Goal: Find specific page/section

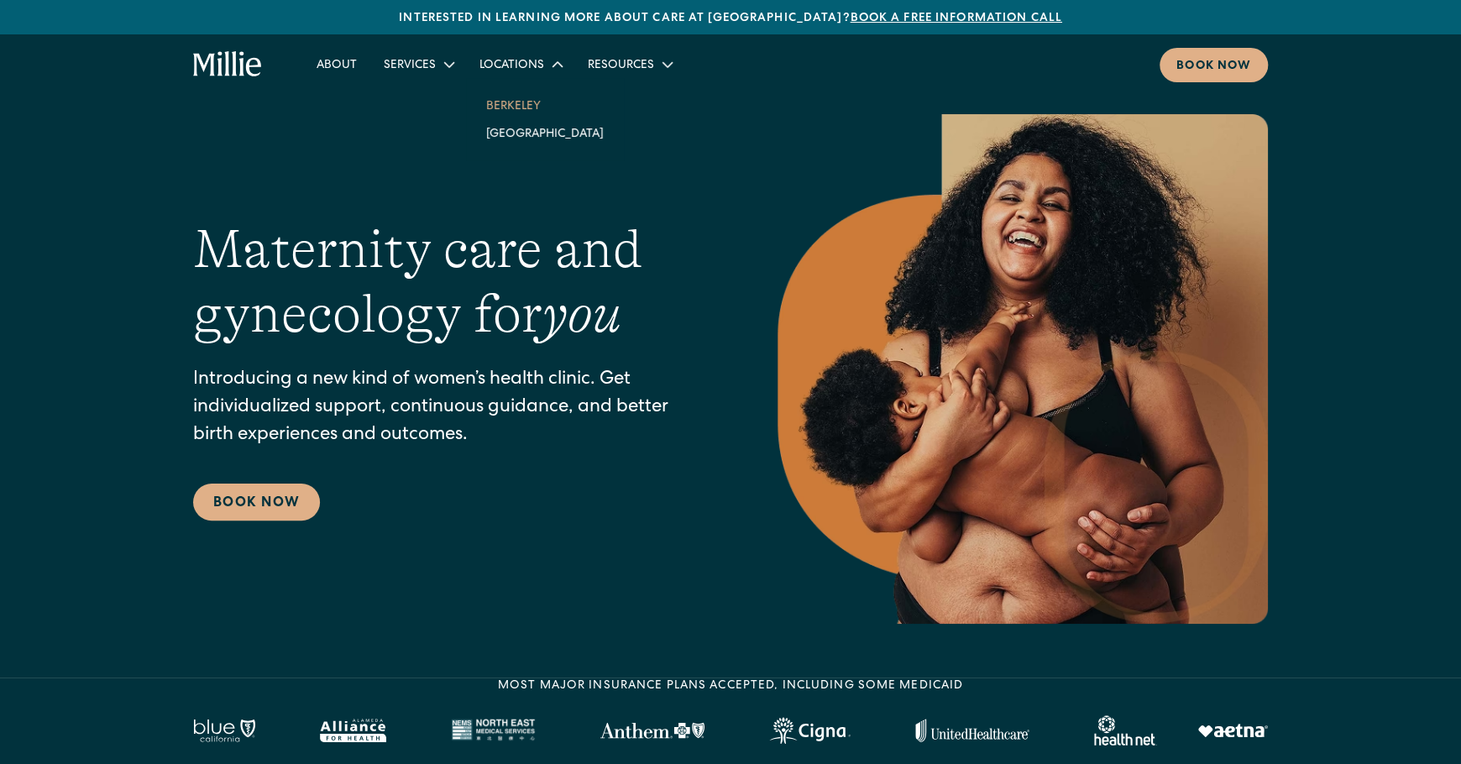
click at [501, 107] on link "Berkeley" at bounding box center [545, 106] width 144 height 28
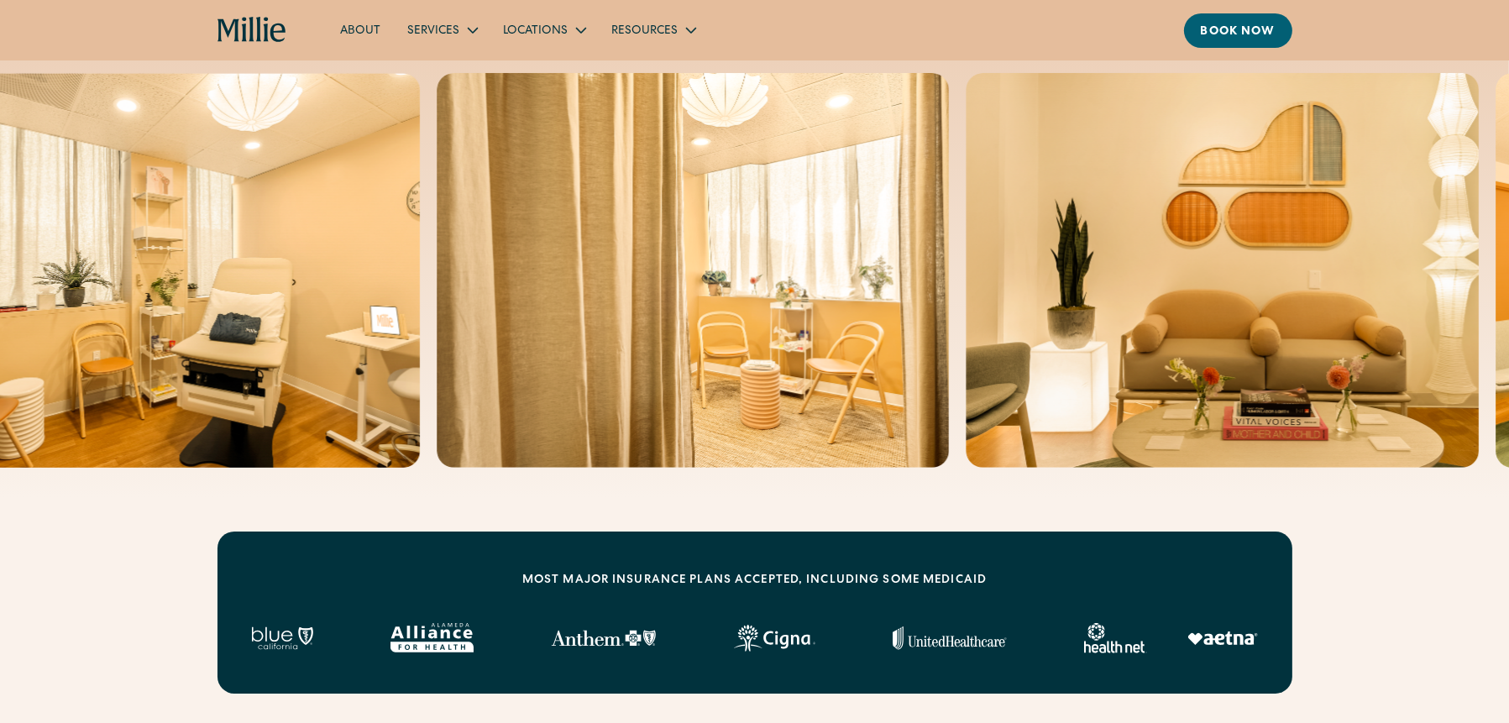
scroll to position [168, 0]
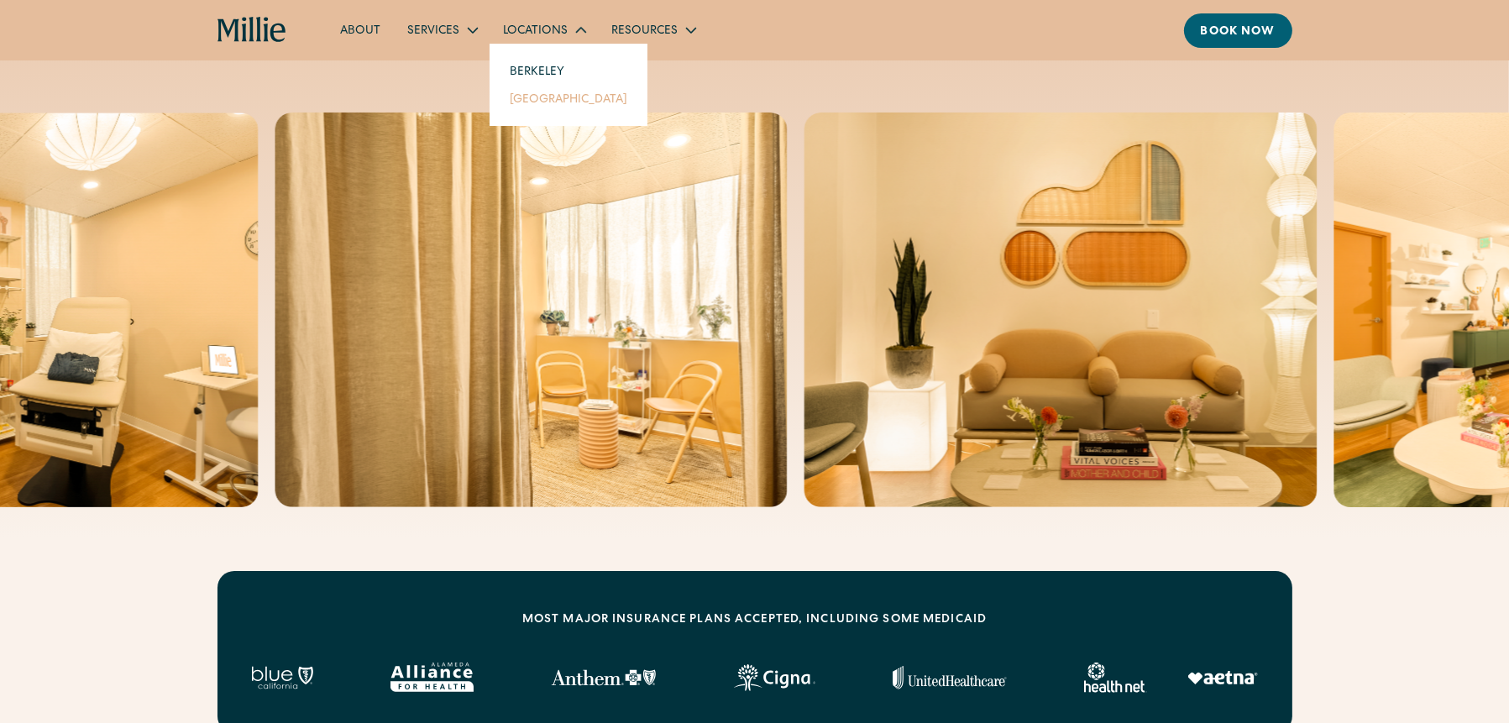
click at [551, 98] on link "[GEOGRAPHIC_DATA]" at bounding box center [568, 99] width 144 height 28
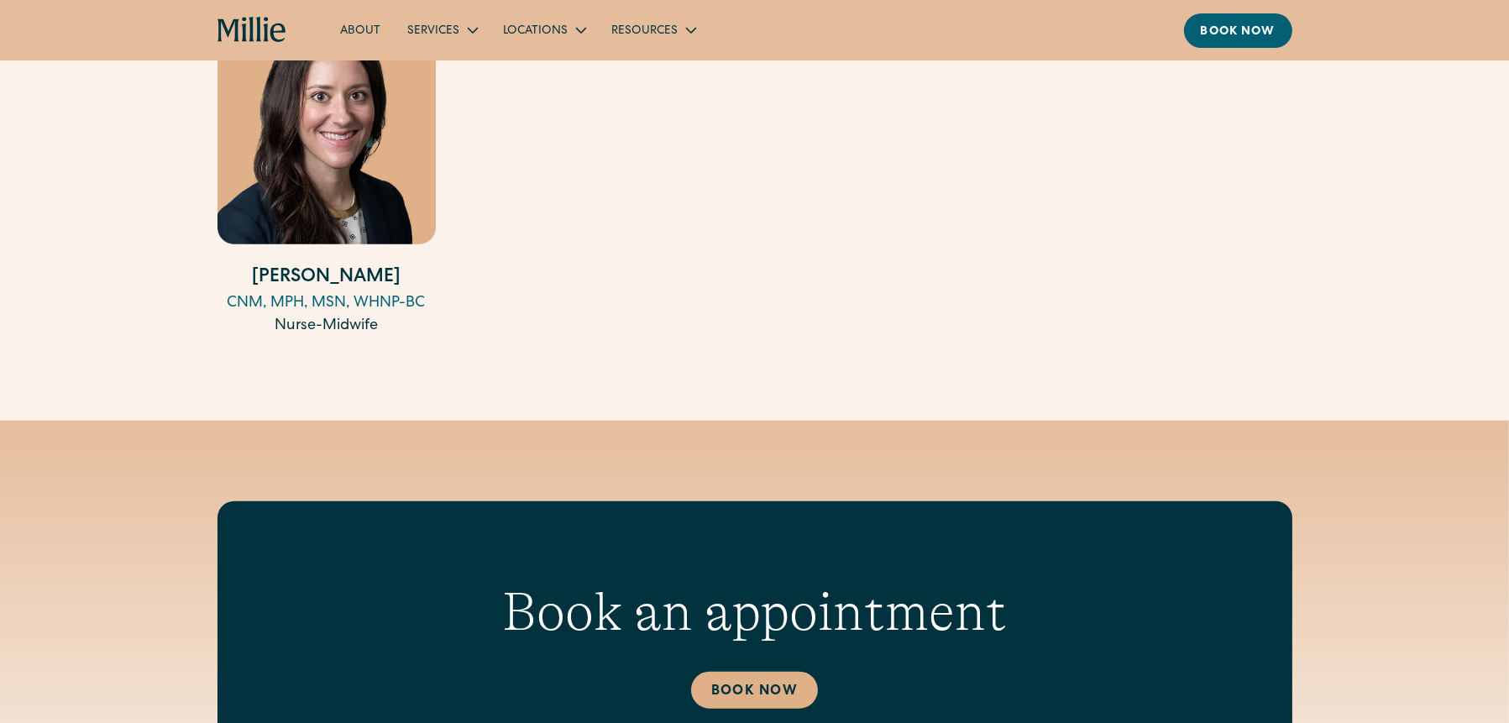
scroll to position [2183, 0]
